Goal: Task Accomplishment & Management: Manage account settings

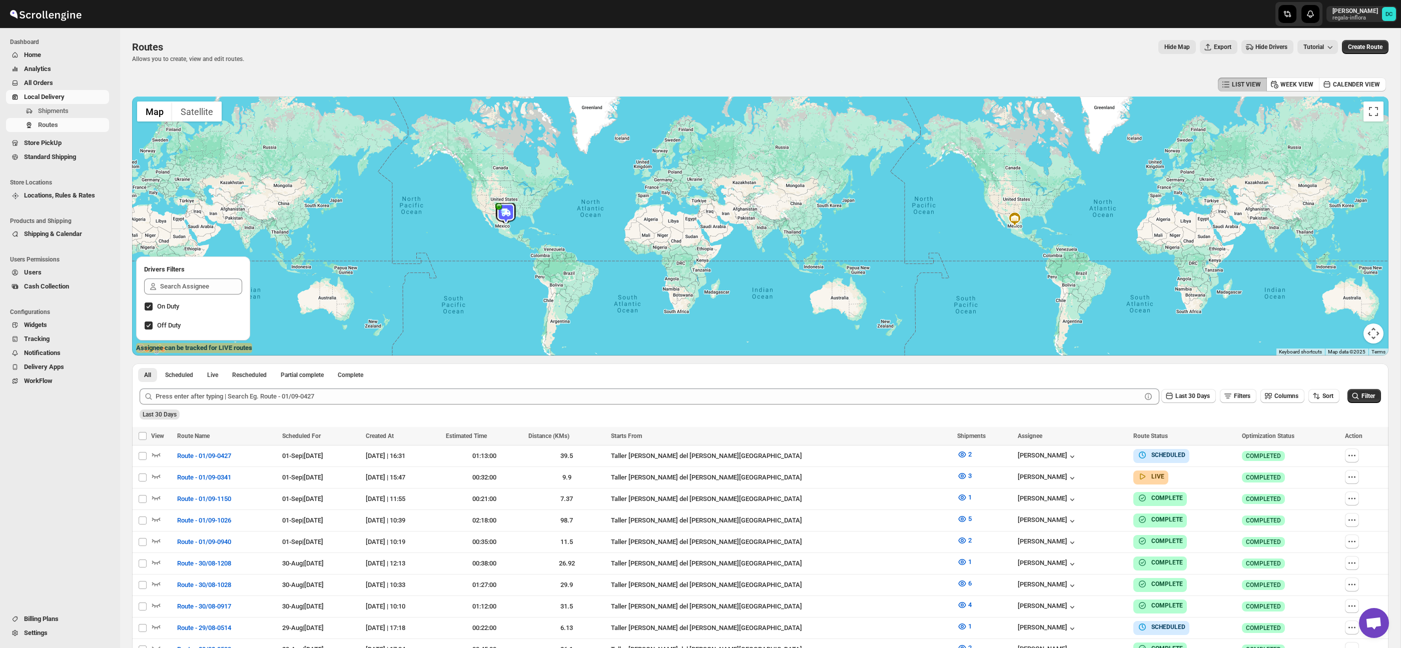
click at [58, 81] on span "All Orders" at bounding box center [65, 83] width 83 height 10
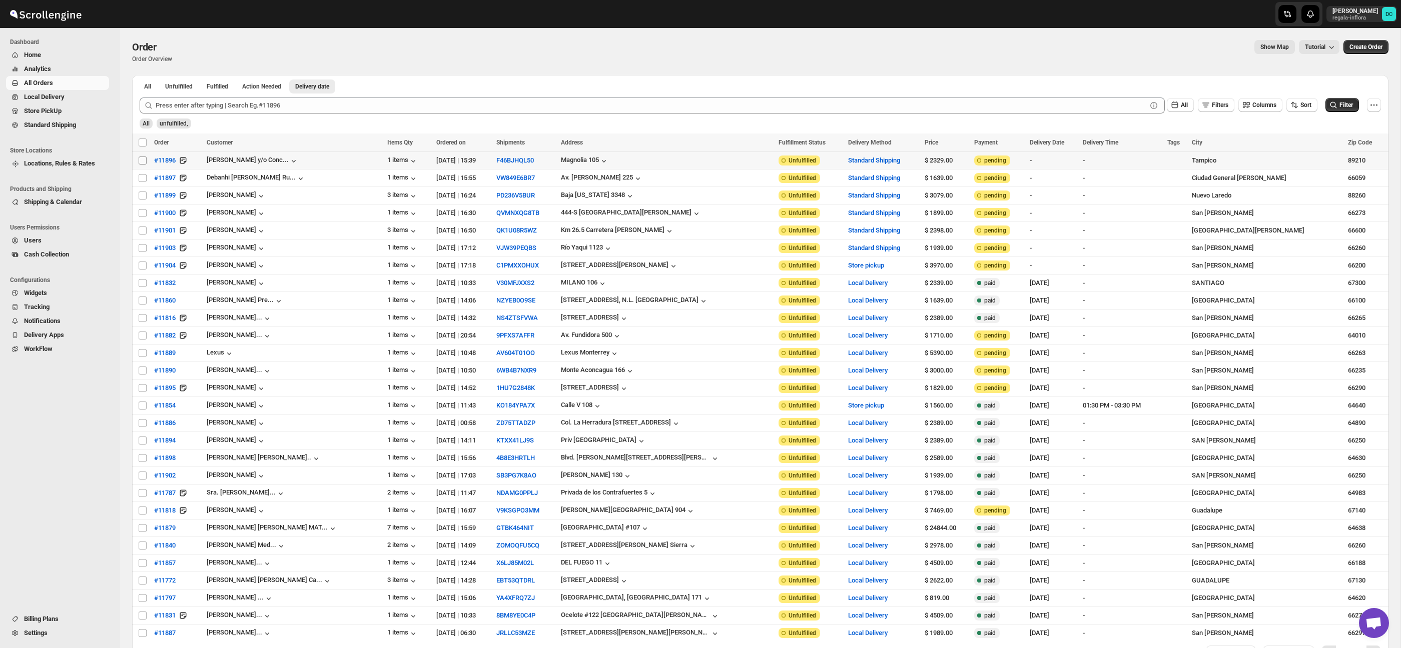
click at [142, 161] on input "Select order" at bounding box center [143, 161] width 8 height 8
checkbox input "true"
click at [142, 179] on input "Select order" at bounding box center [143, 178] width 8 height 8
checkbox input "true"
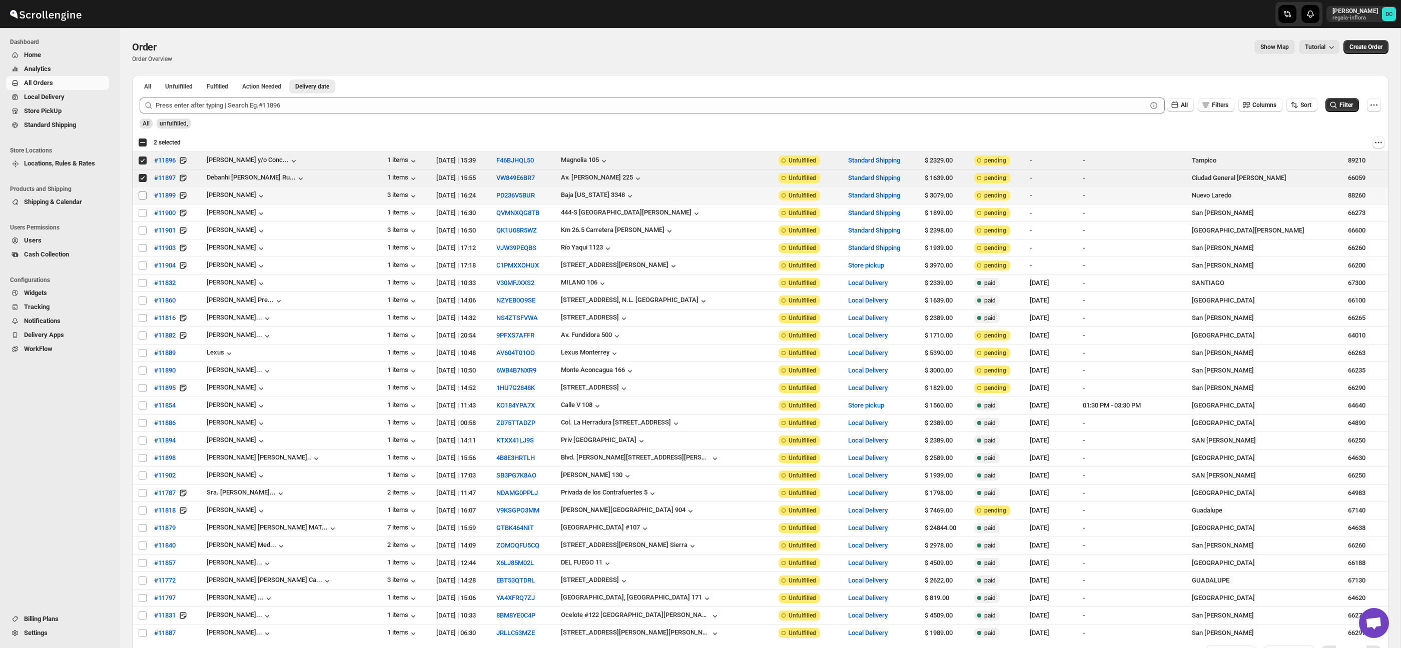
click at [142, 196] on input "Select order" at bounding box center [143, 196] width 8 height 8
checkbox input "true"
click at [141, 212] on input "Select order" at bounding box center [143, 213] width 8 height 8
checkbox input "true"
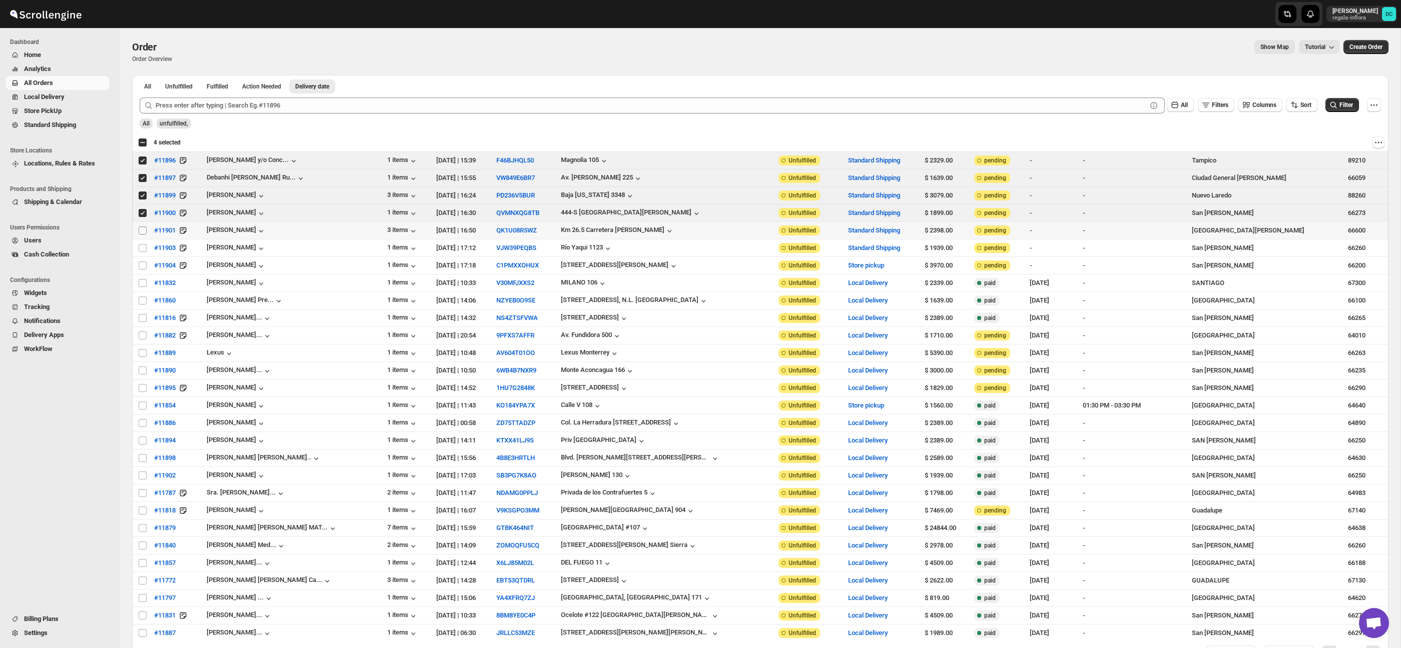
click at [142, 233] on input "Select order" at bounding box center [143, 231] width 8 height 8
checkbox input "true"
click at [142, 247] on input "Select order" at bounding box center [143, 248] width 8 height 8
checkbox input "true"
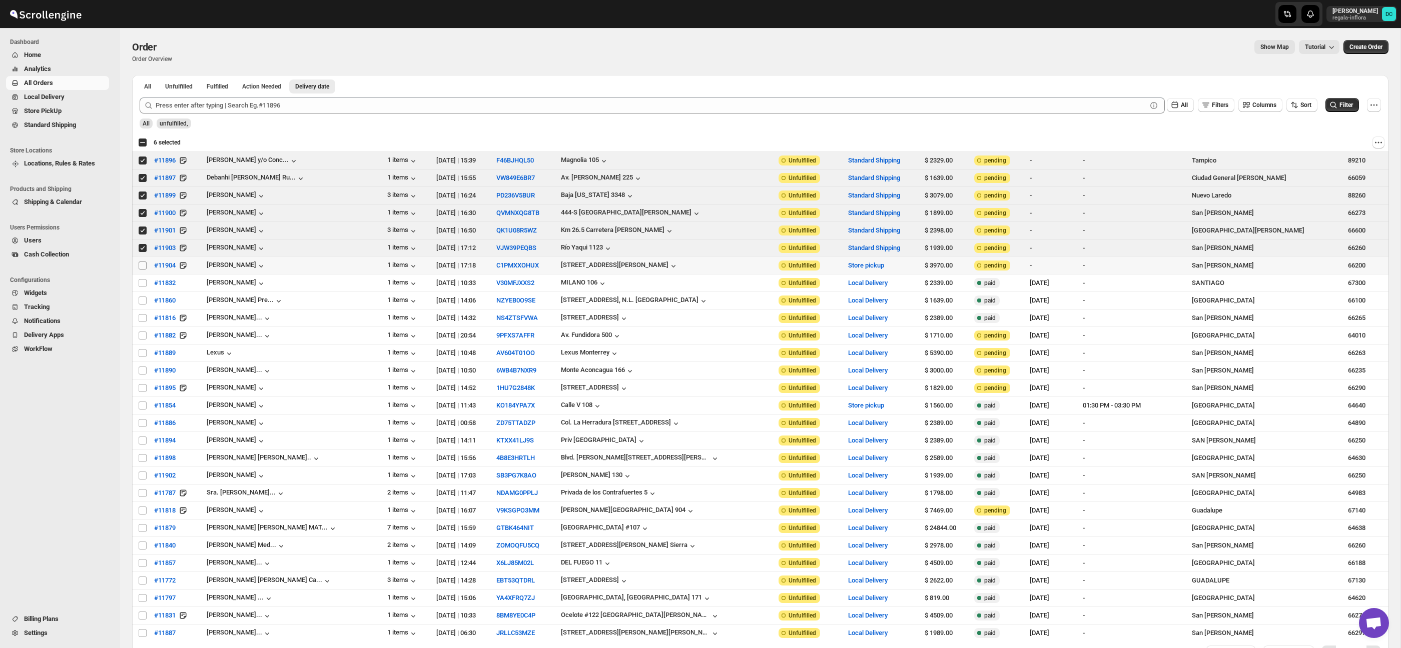
click at [143, 268] on input "Select order" at bounding box center [143, 266] width 8 height 8
checkbox input "true"
click at [141, 285] on input "Select order" at bounding box center [143, 283] width 8 height 8
checkbox input "true"
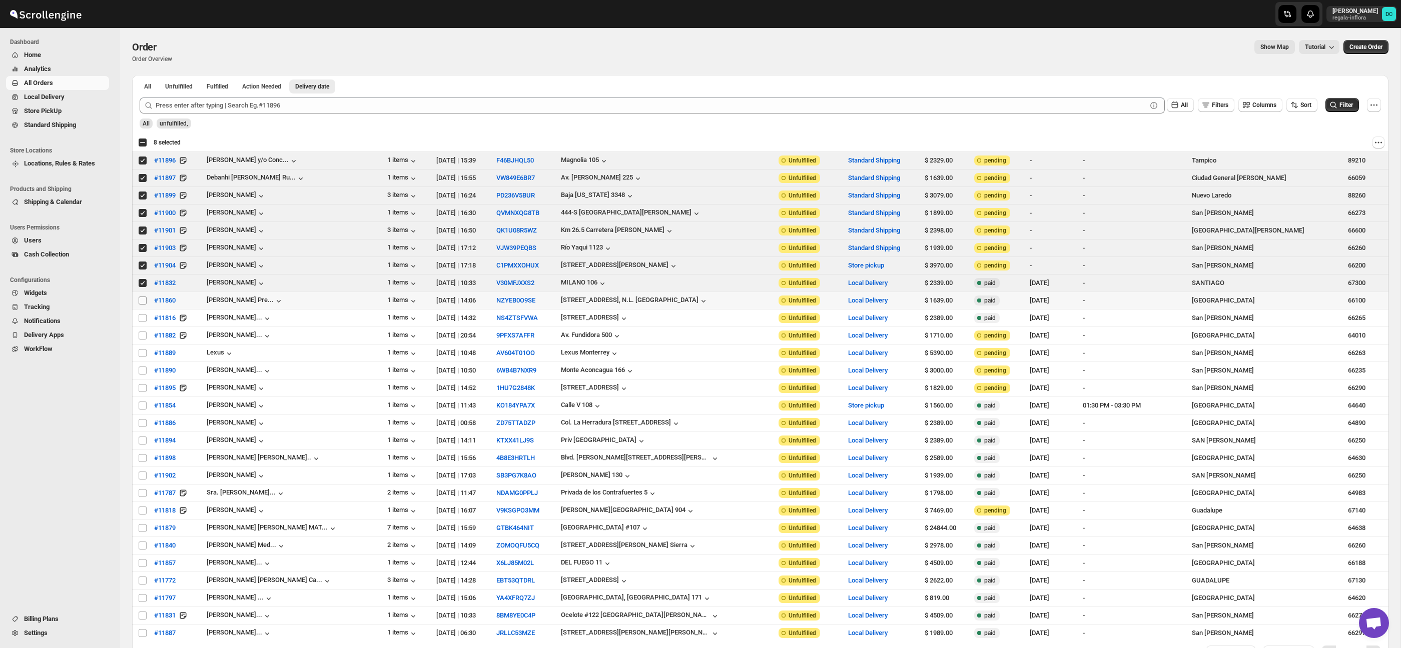
click at [145, 302] on input "Select order" at bounding box center [143, 301] width 8 height 8
checkbox input "true"
click at [141, 319] on input "Select order" at bounding box center [143, 318] width 8 height 8
checkbox input "true"
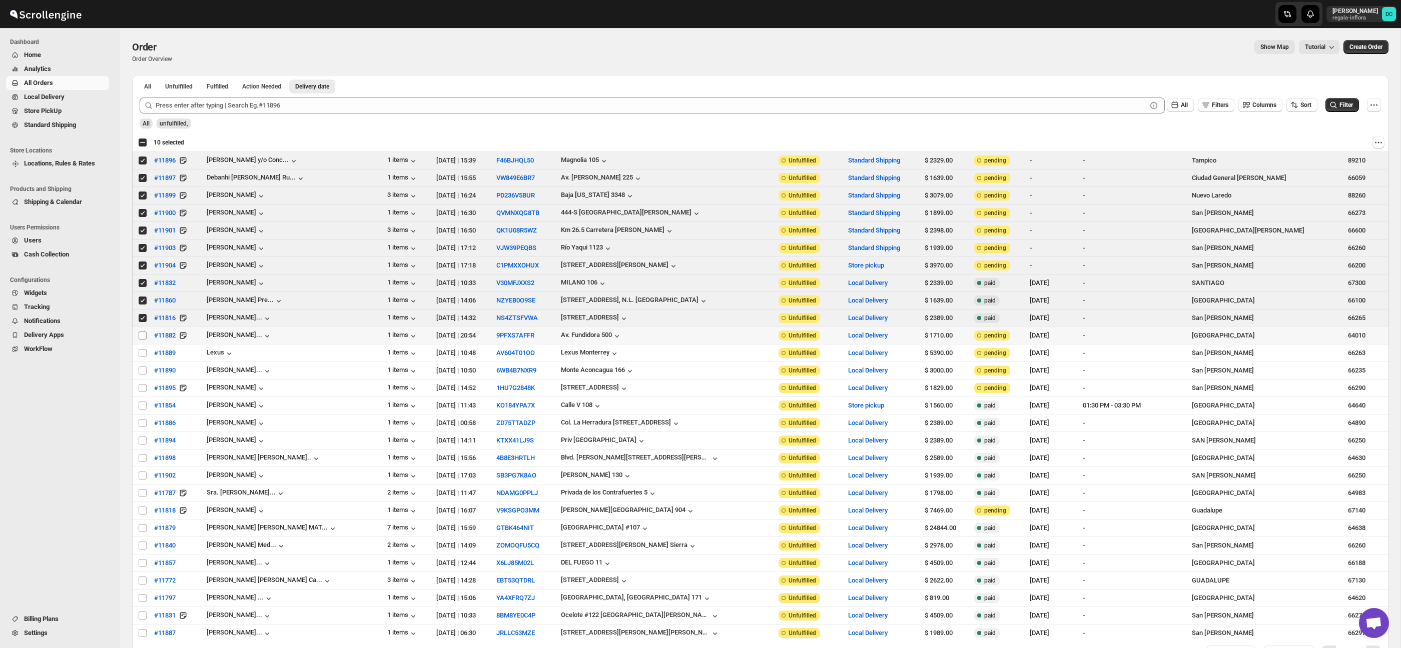
click at [143, 338] on input "Select order" at bounding box center [143, 336] width 8 height 8
checkbox input "true"
click at [142, 355] on input "Select order" at bounding box center [143, 353] width 8 height 8
checkbox input "true"
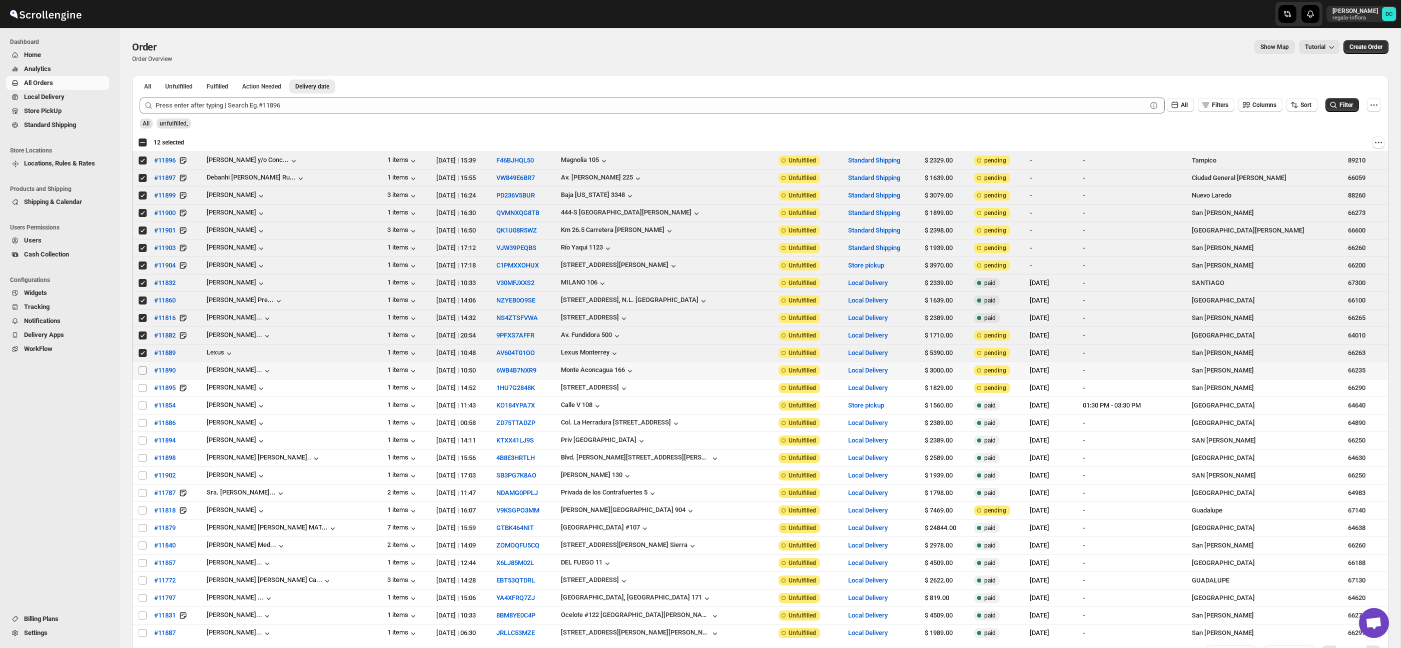
click at [141, 373] on input "Select order" at bounding box center [143, 371] width 8 height 8
checkbox input "true"
click at [143, 388] on input "Select order" at bounding box center [143, 388] width 8 height 8
checkbox input "true"
